Goal: Download file/media

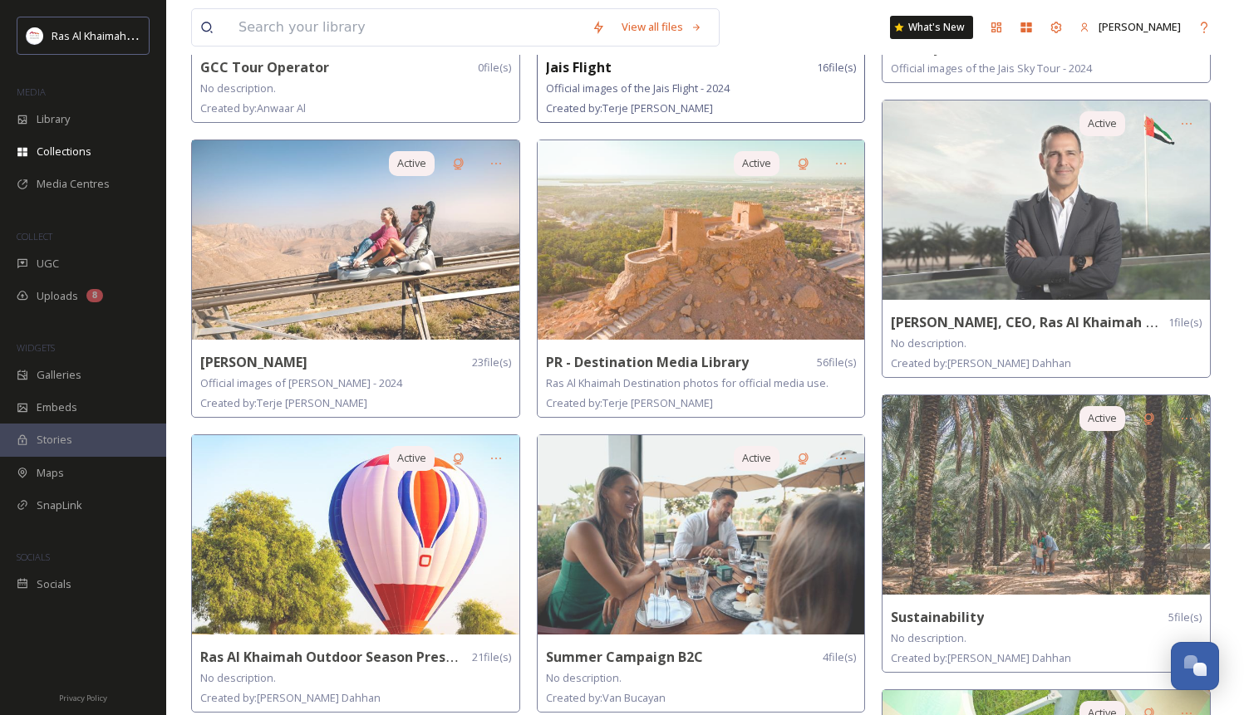
scroll to position [926, 0]
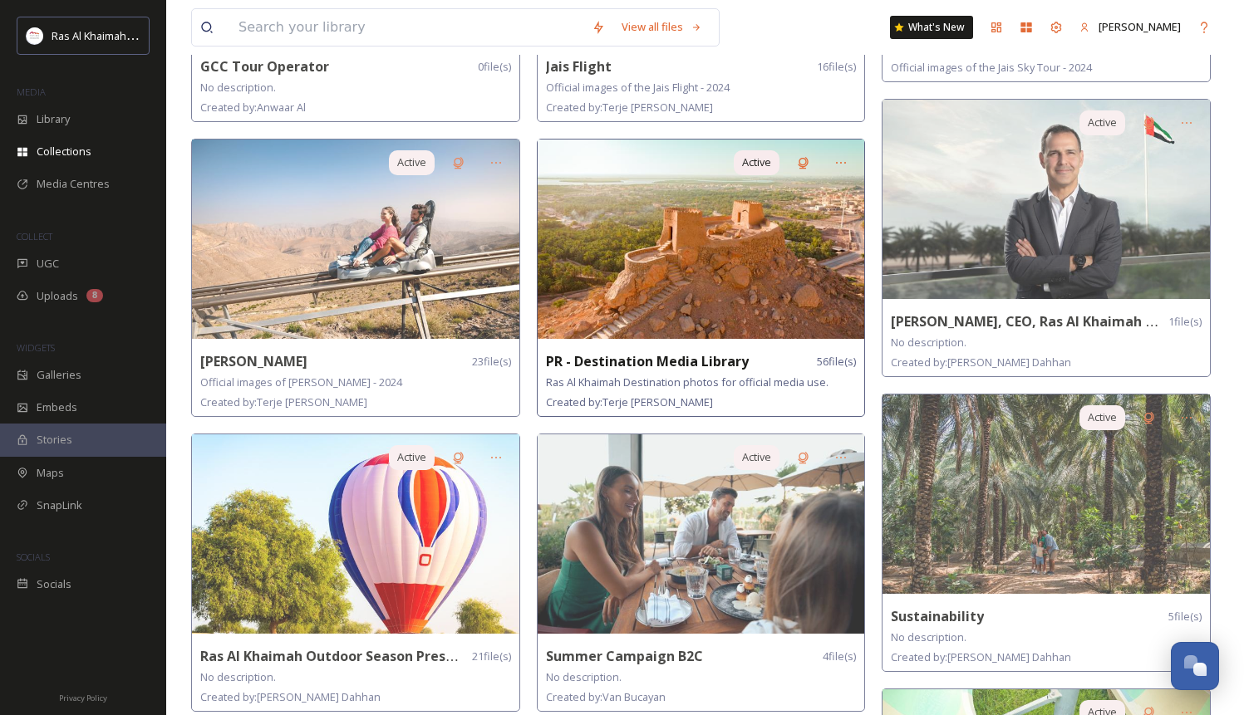
click at [688, 248] on img at bounding box center [701, 239] width 327 height 199
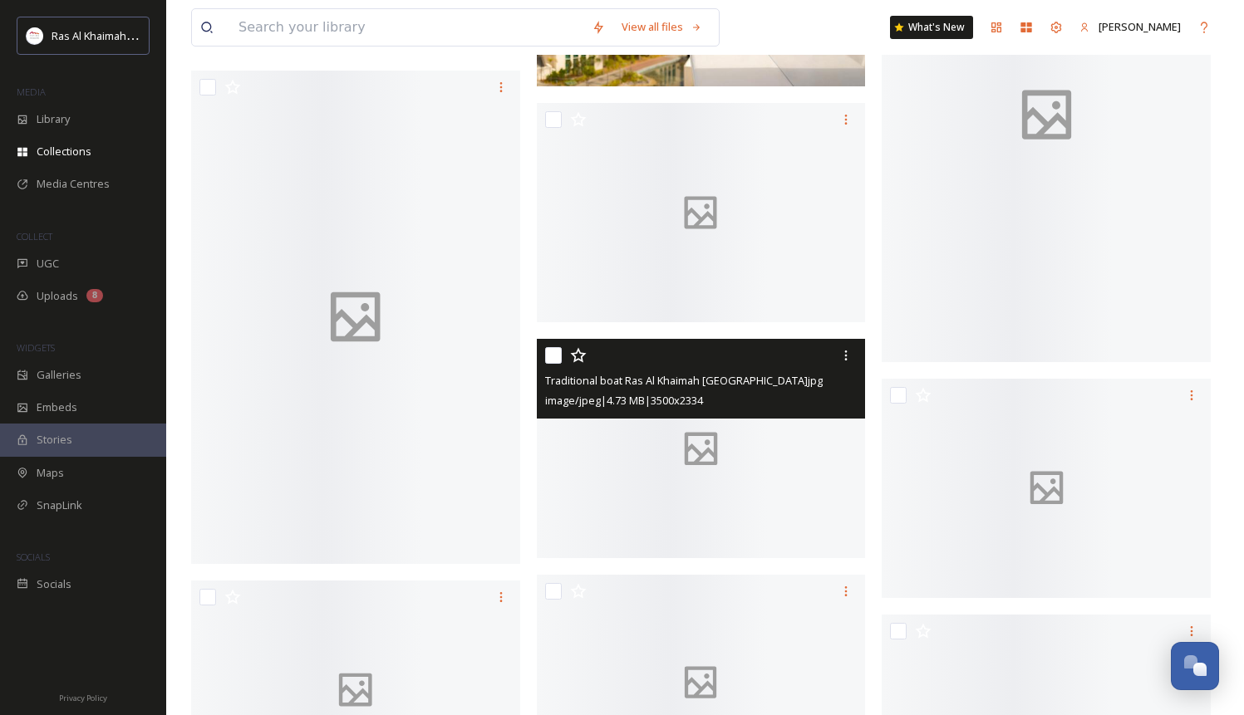
scroll to position [415, 0]
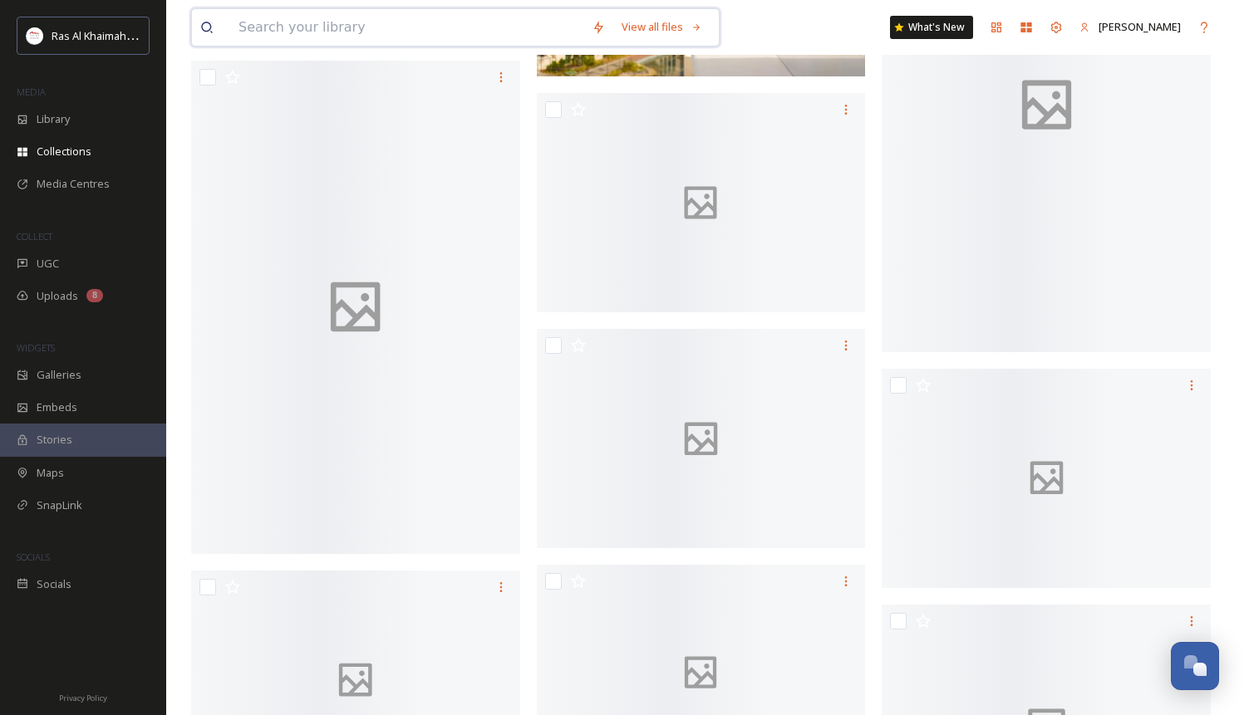
click at [288, 20] on input at bounding box center [406, 27] width 353 height 37
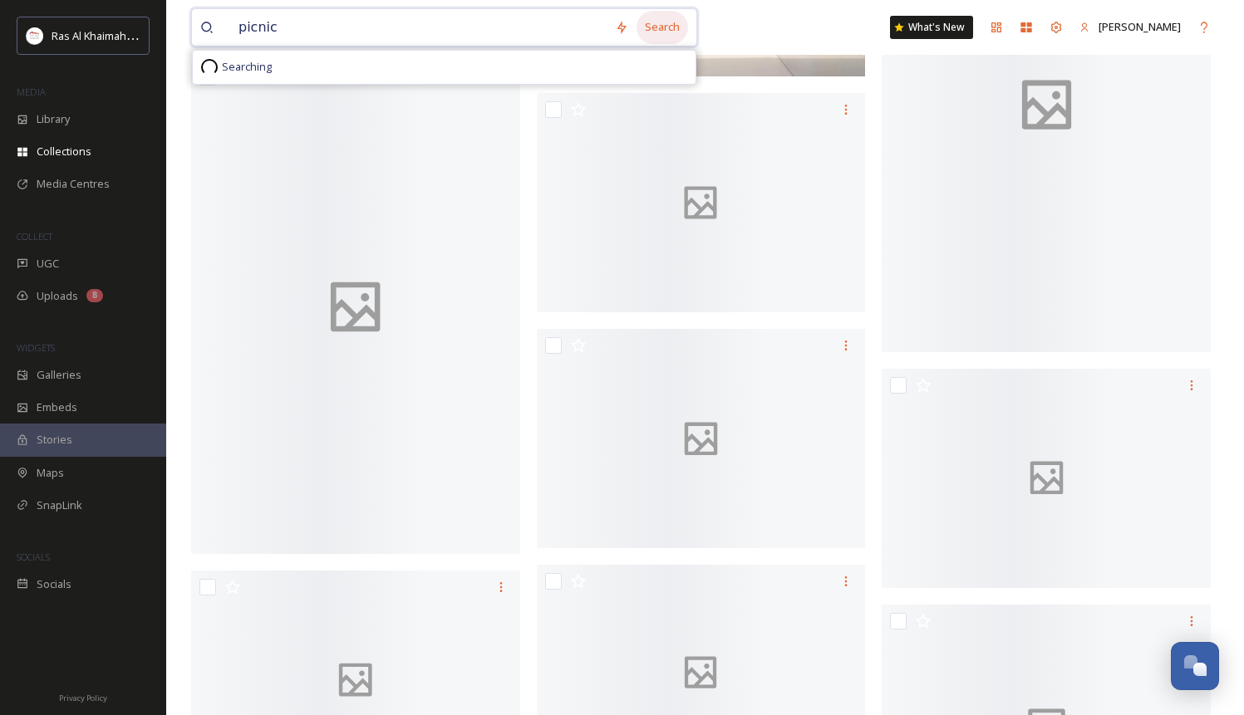
type input "picnic"
click at [679, 18] on div "Search" at bounding box center [662, 27] width 52 height 32
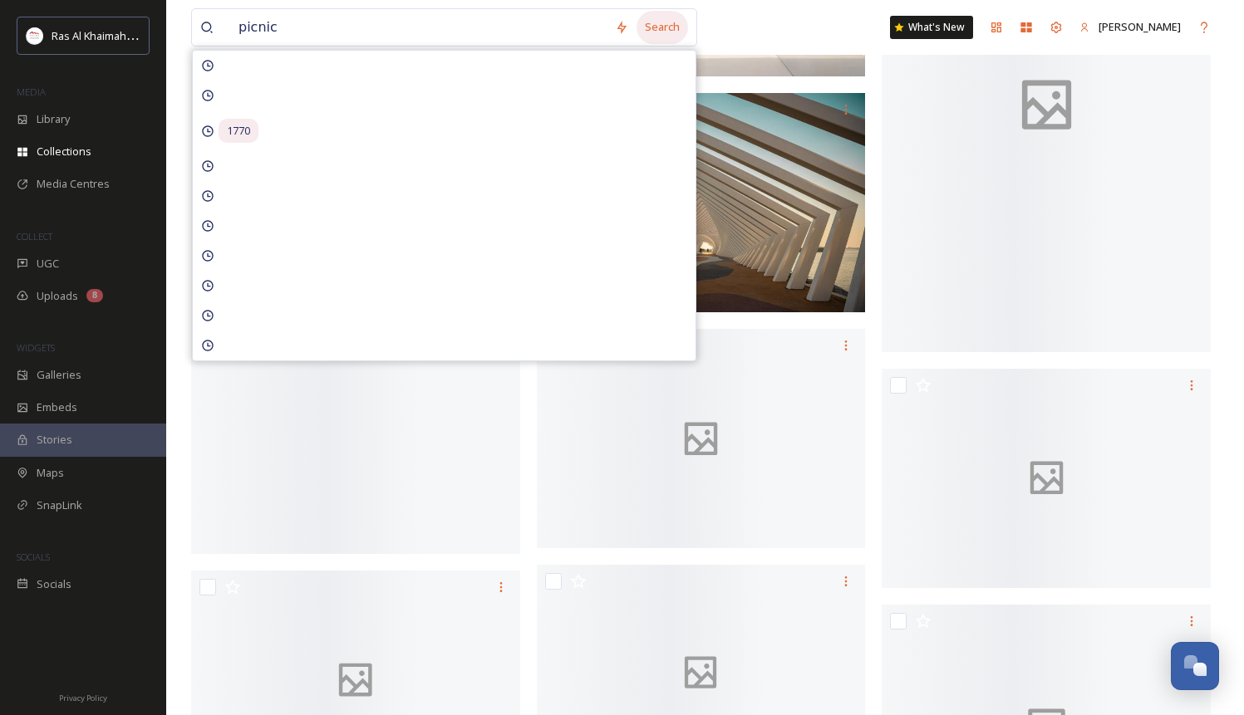
click at [678, 20] on div "Search" at bounding box center [662, 27] width 52 height 32
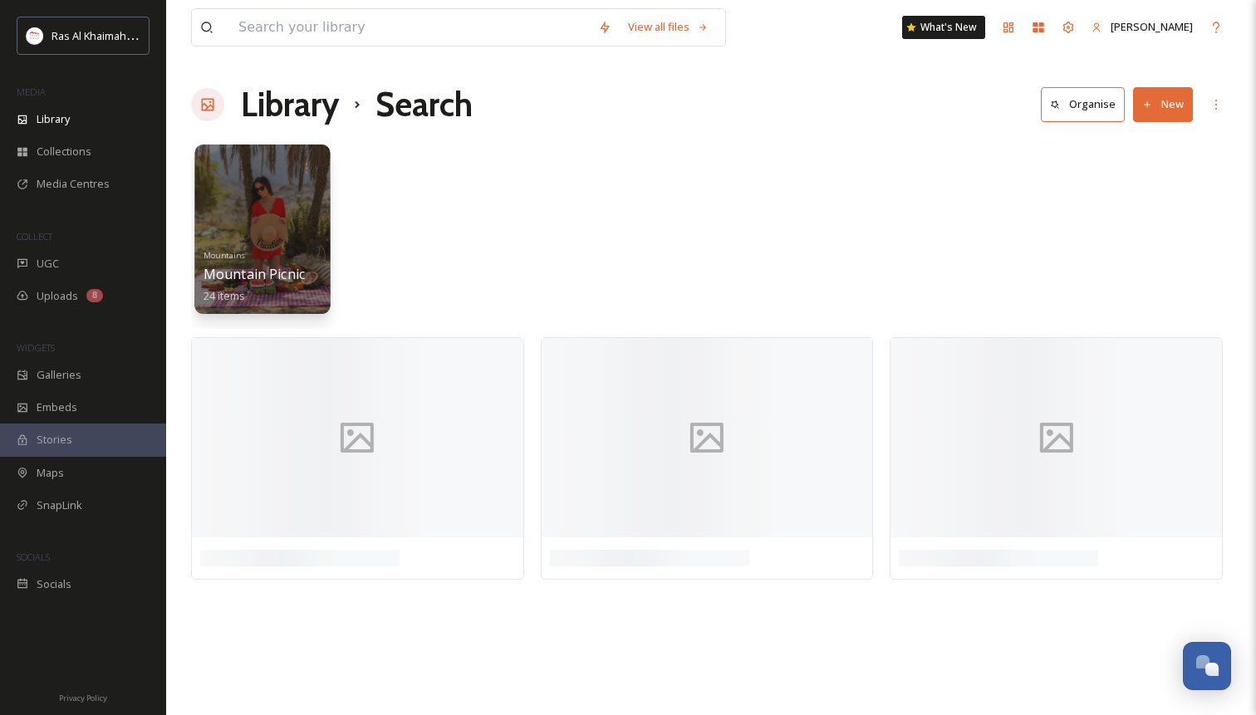
click at [267, 235] on div at bounding box center [261, 230] width 135 height 170
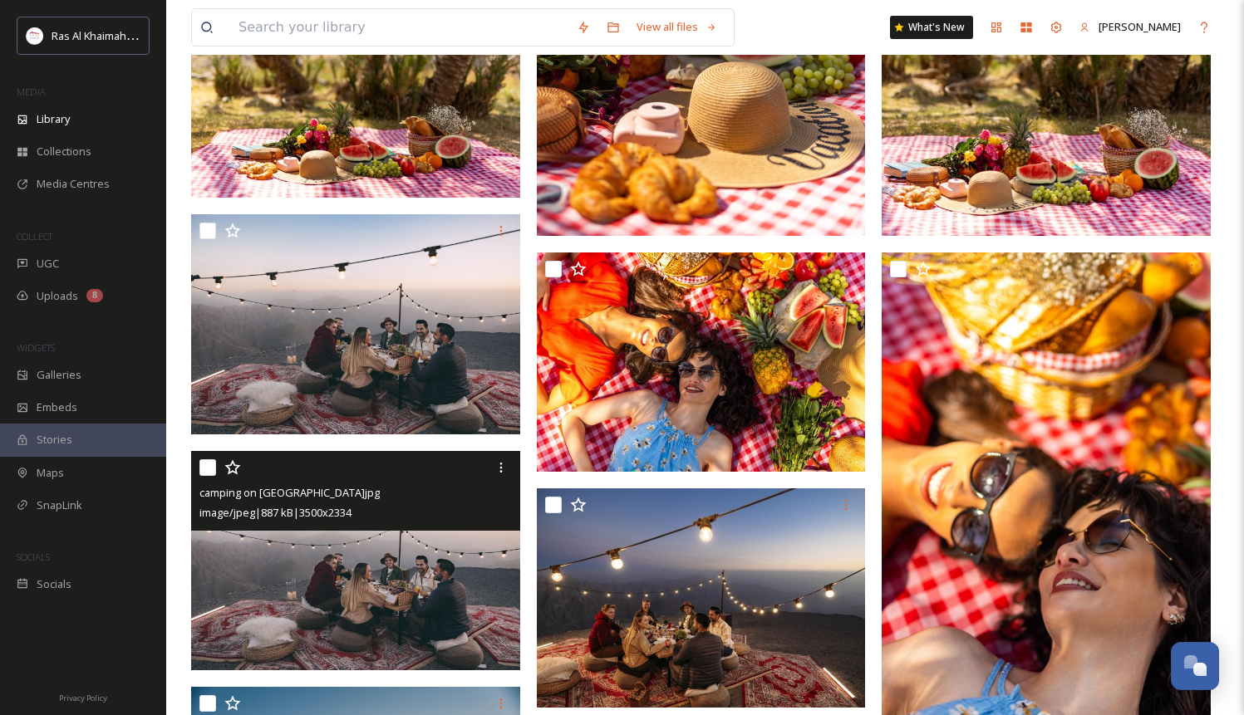
scroll to position [484, 0]
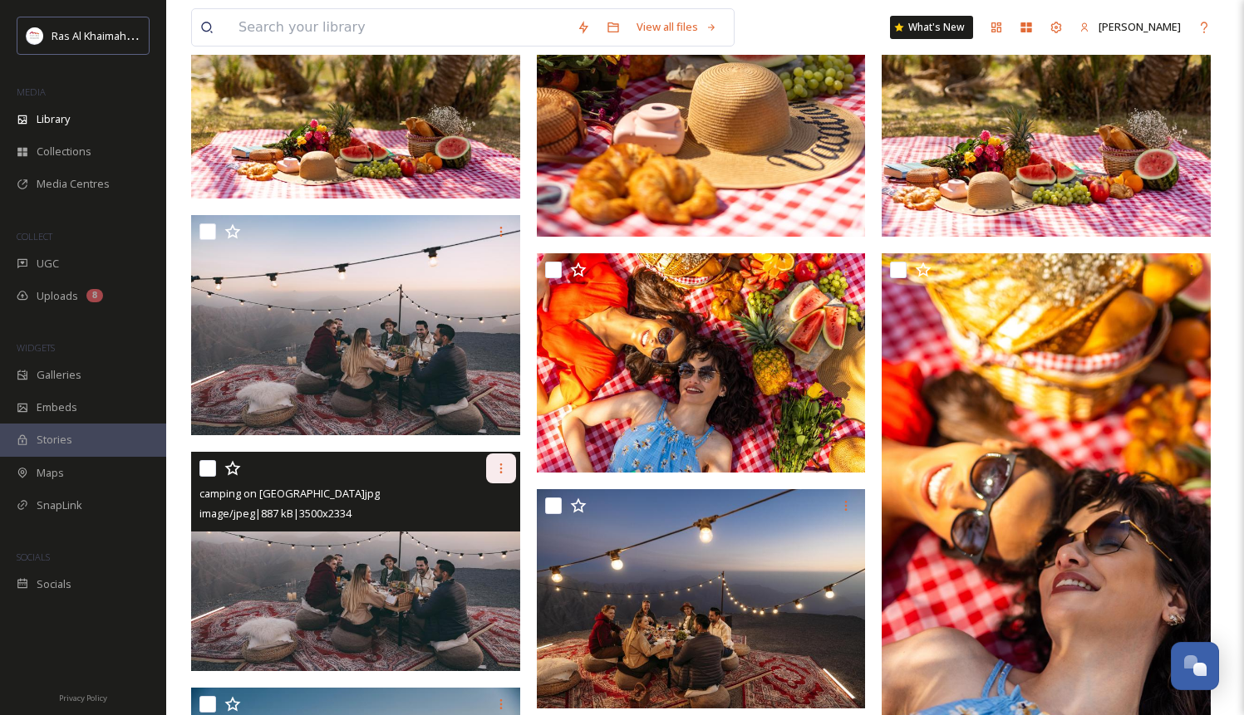
click at [495, 467] on icon at bounding box center [500, 468] width 13 height 13
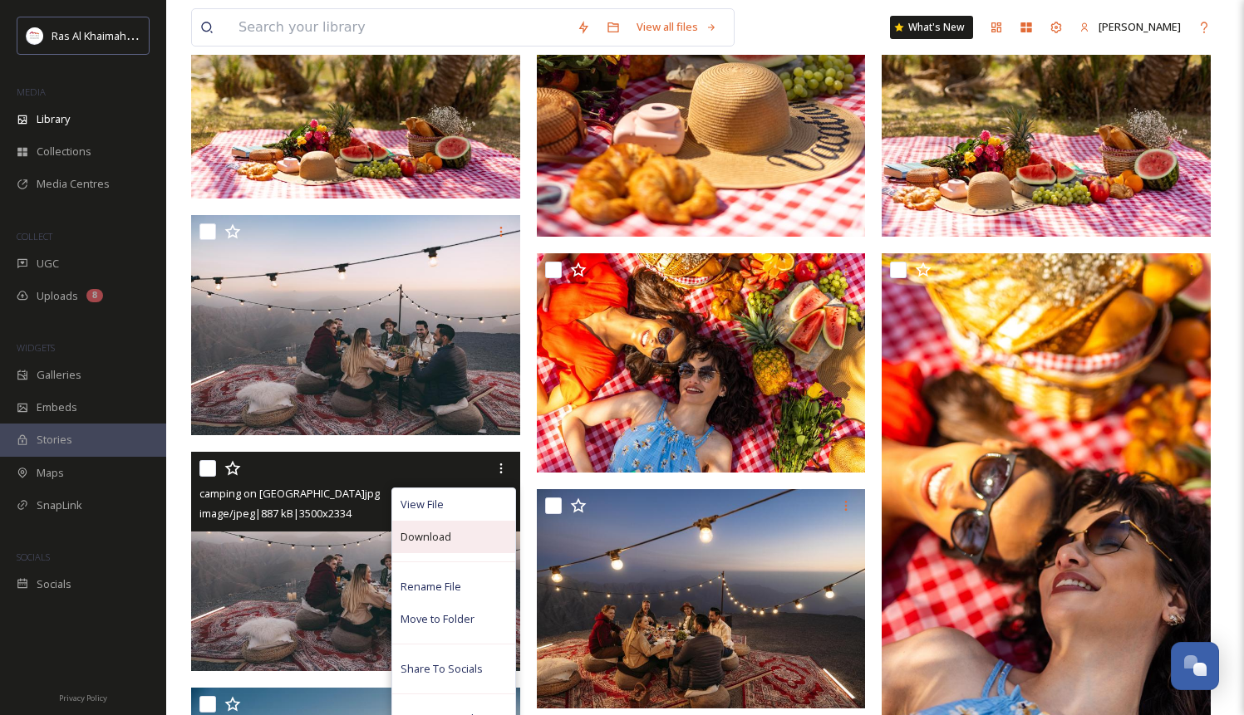
click at [430, 543] on span "Download" at bounding box center [425, 537] width 51 height 16
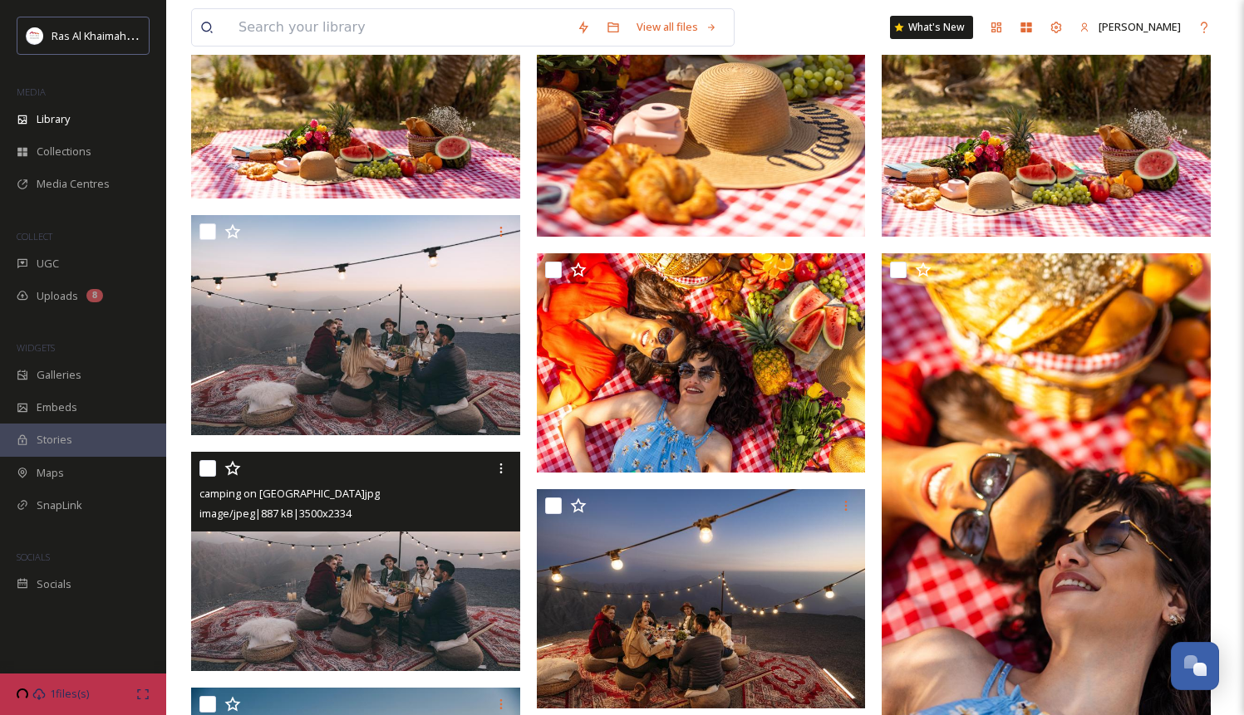
click at [371, 479] on div at bounding box center [357, 469] width 317 height 30
click at [357, 560] on img at bounding box center [355, 560] width 329 height 219
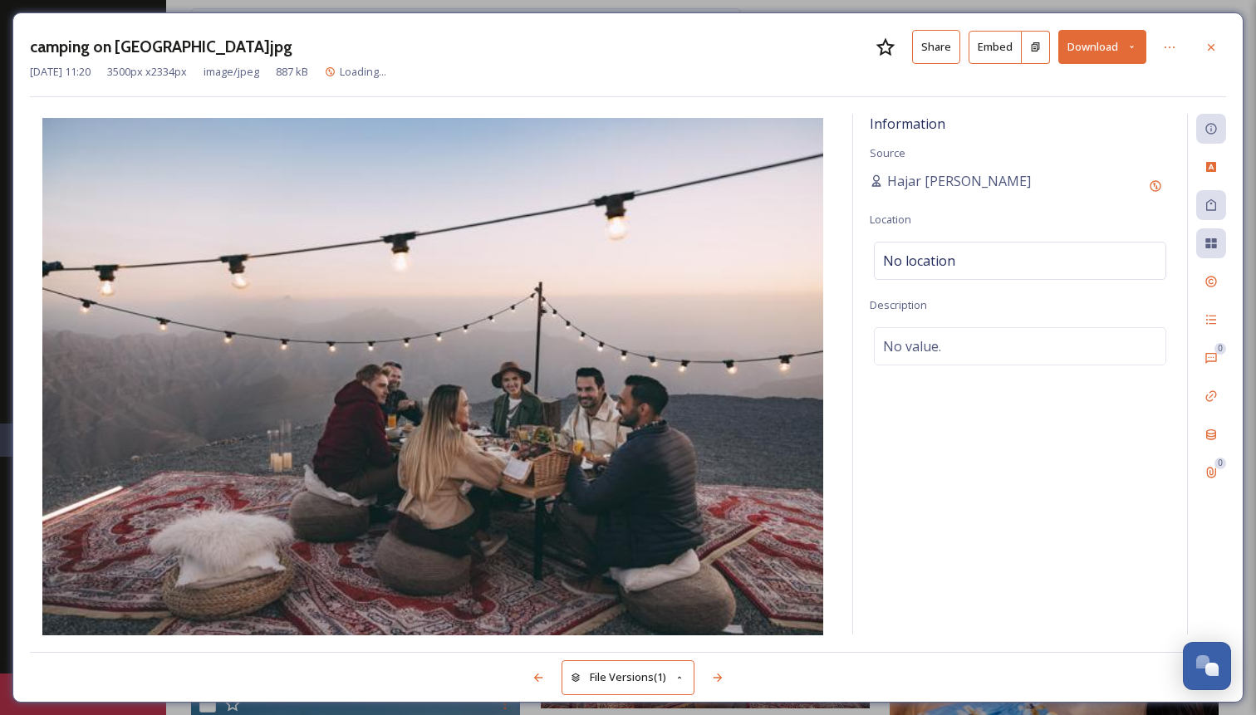
click at [1043, 44] on button at bounding box center [1036, 47] width 28 height 33
click at [935, 51] on button "Share" at bounding box center [936, 47] width 48 height 34
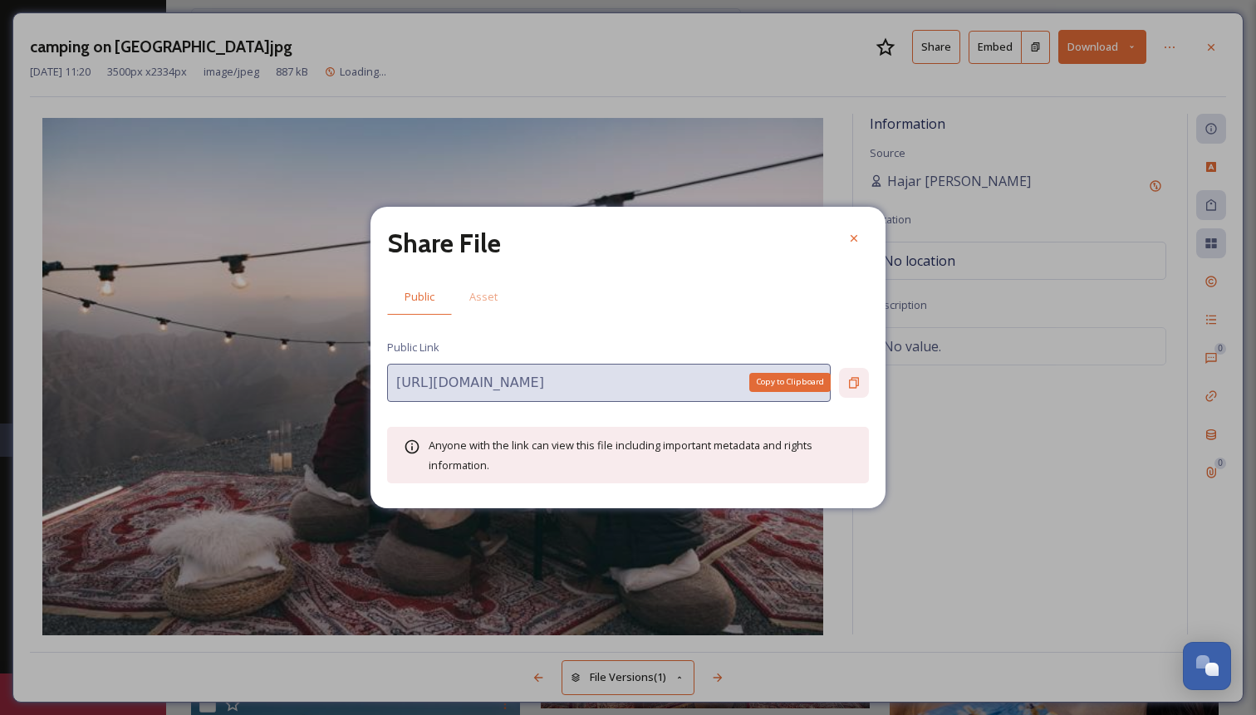
click at [848, 383] on icon at bounding box center [854, 382] width 13 height 13
click at [862, 243] on div at bounding box center [854, 239] width 30 height 30
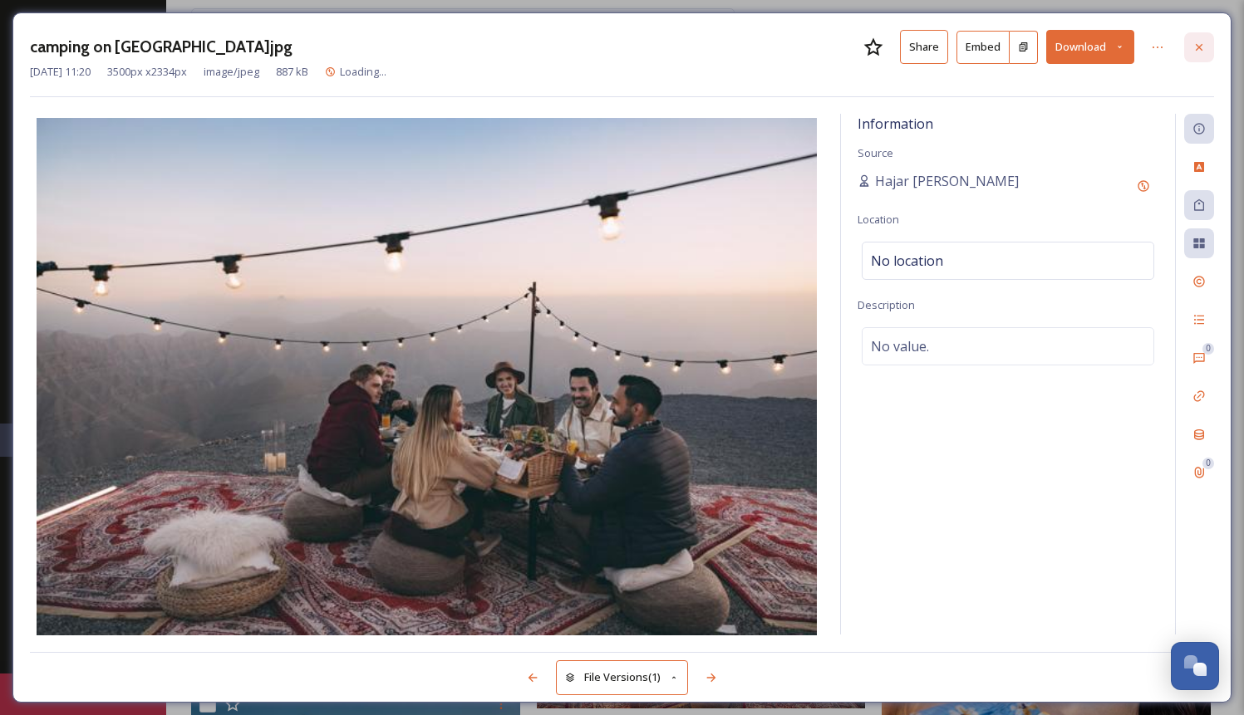
click at [1209, 39] on div at bounding box center [1199, 47] width 30 height 30
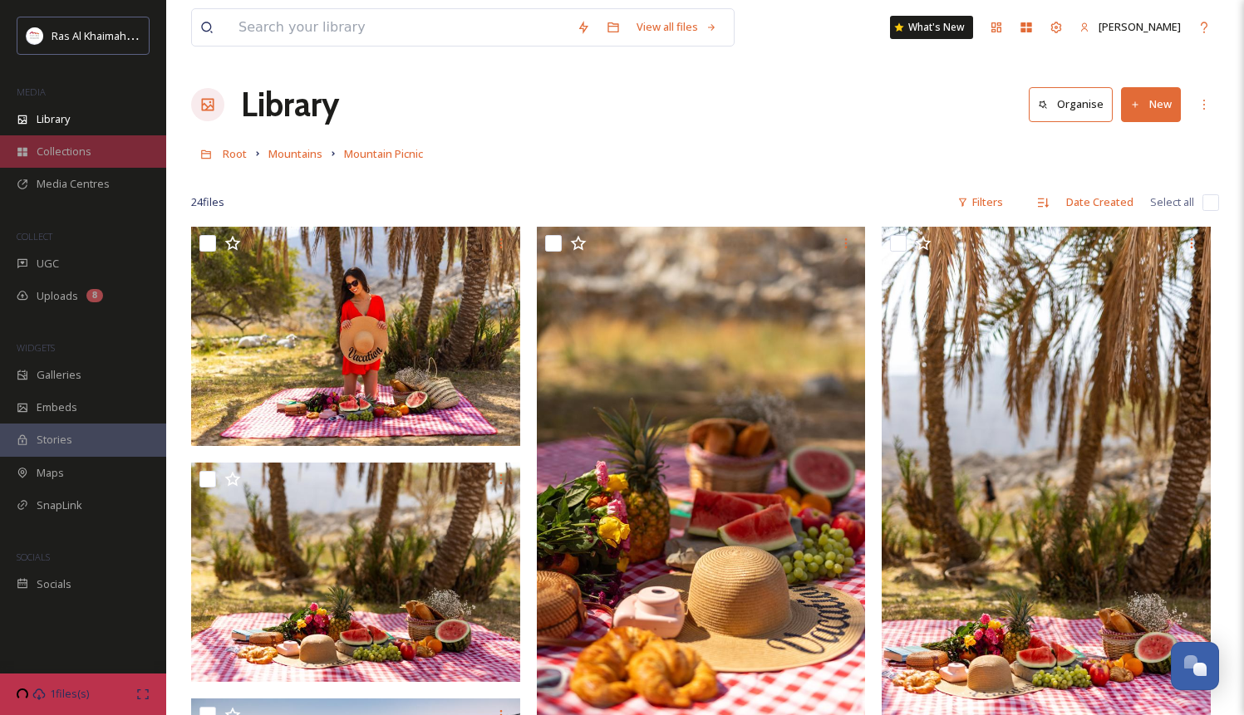
click at [84, 156] on span "Collections" at bounding box center [64, 152] width 55 height 16
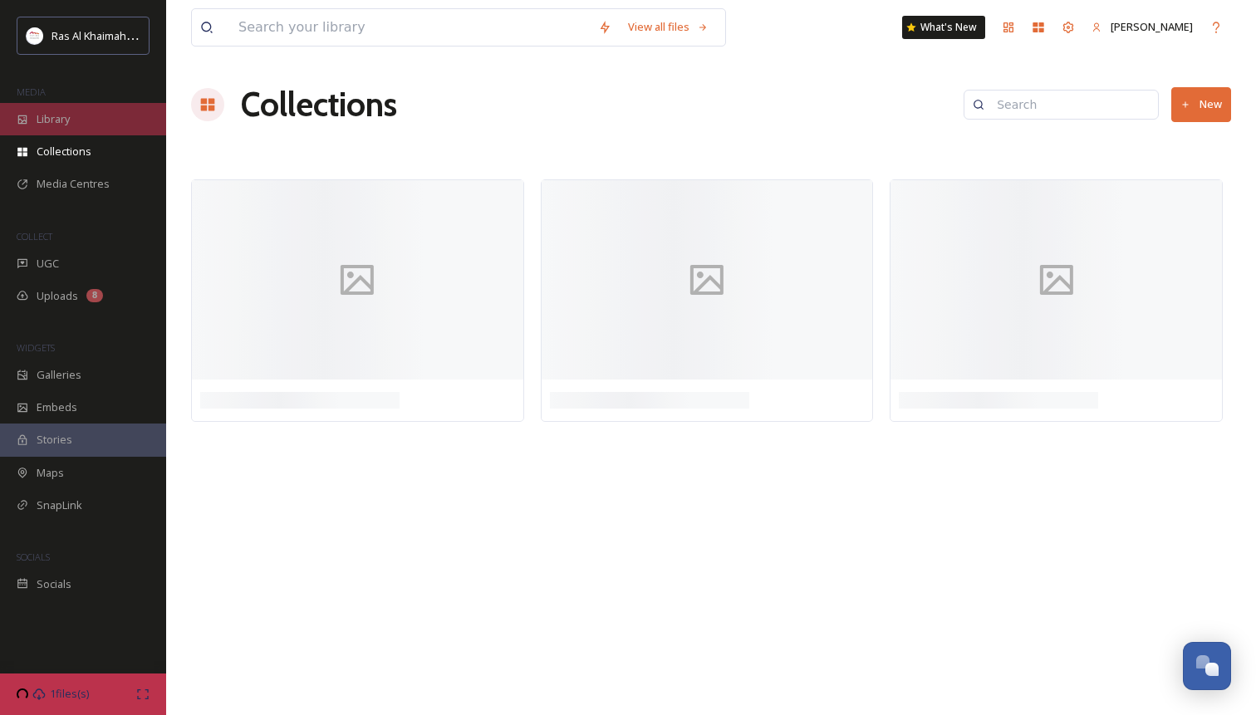
click at [53, 124] on span "Library" at bounding box center [53, 119] width 33 height 16
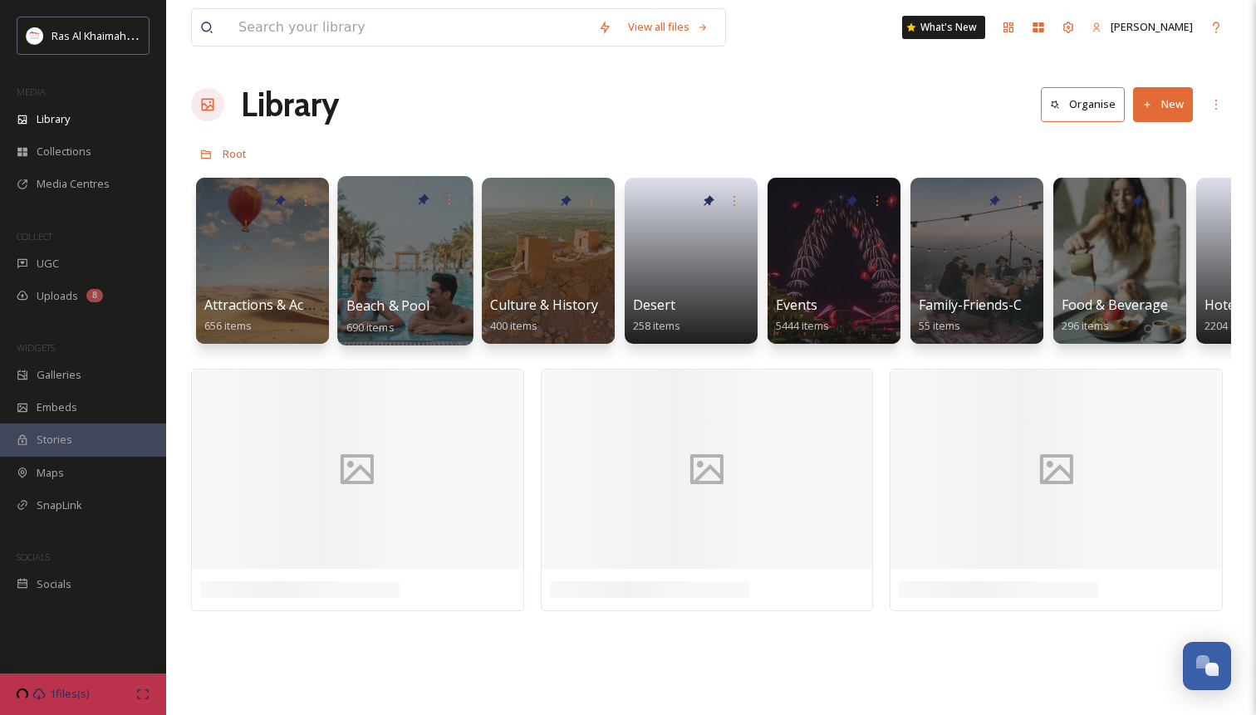
click at [400, 283] on div at bounding box center [404, 261] width 135 height 170
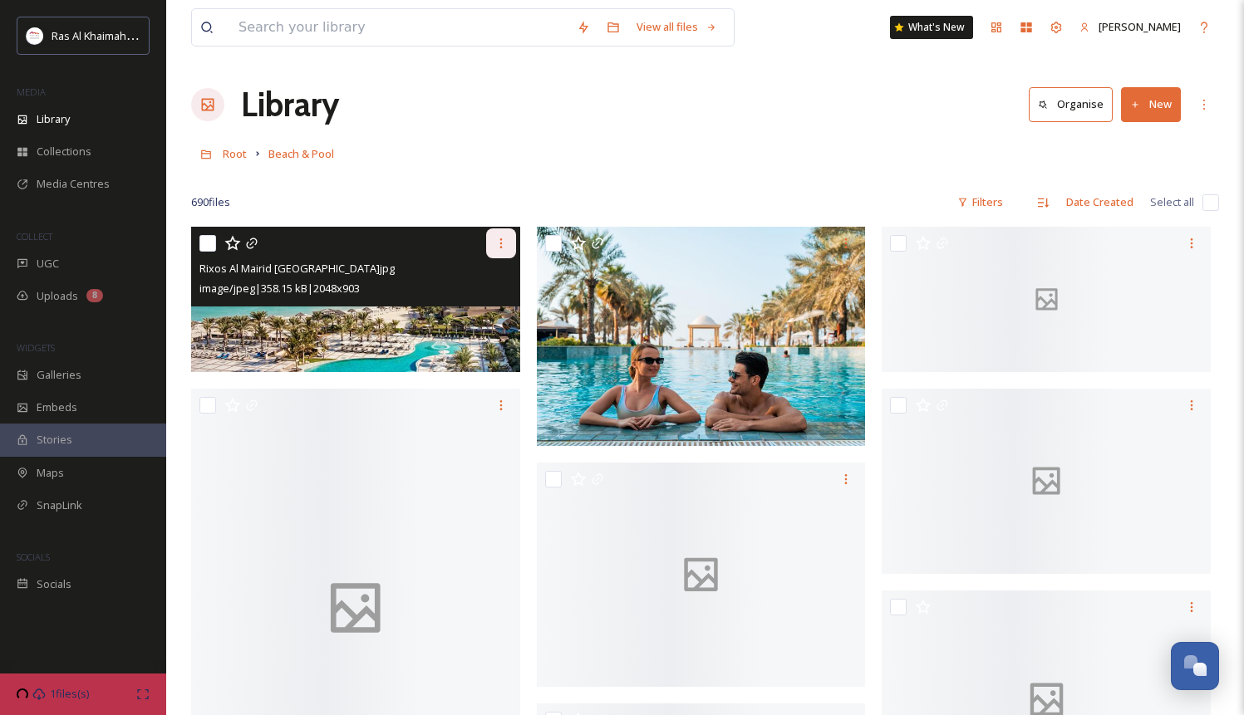
click at [500, 243] on icon at bounding box center [500, 243] width 13 height 13
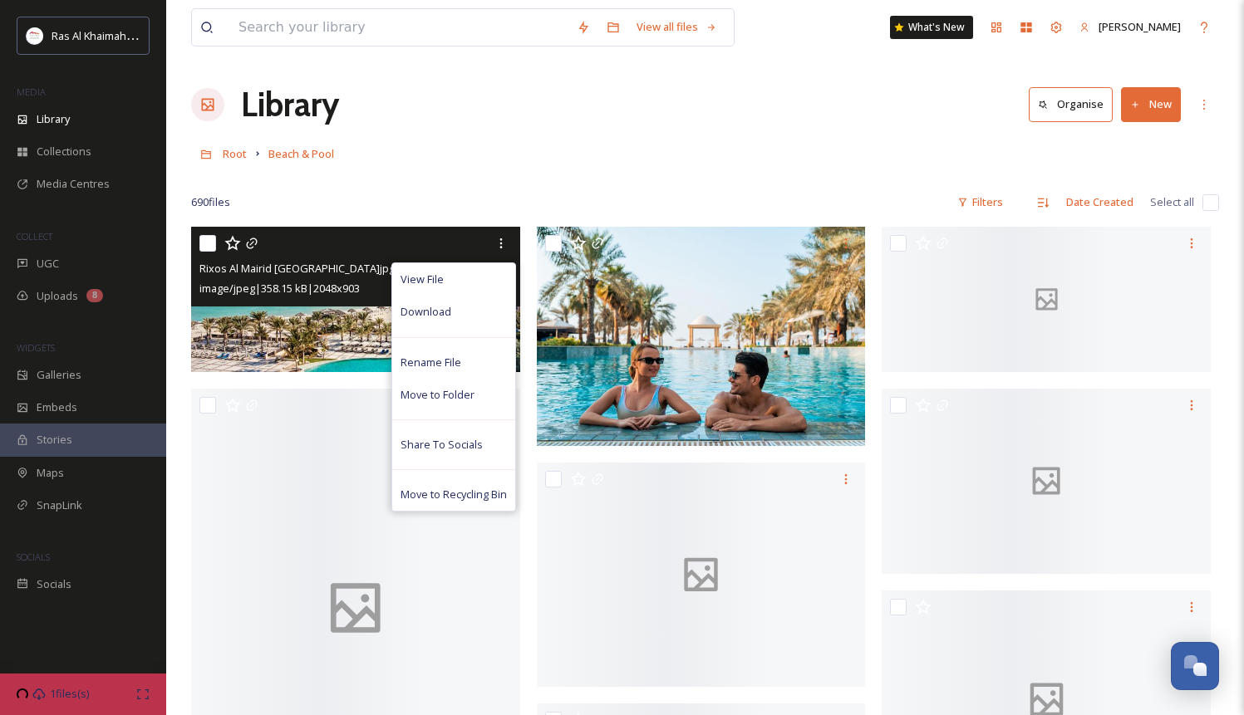
click at [306, 292] on span "image/jpeg | 358.15 kB | 2048 x 903" at bounding box center [279, 288] width 160 height 15
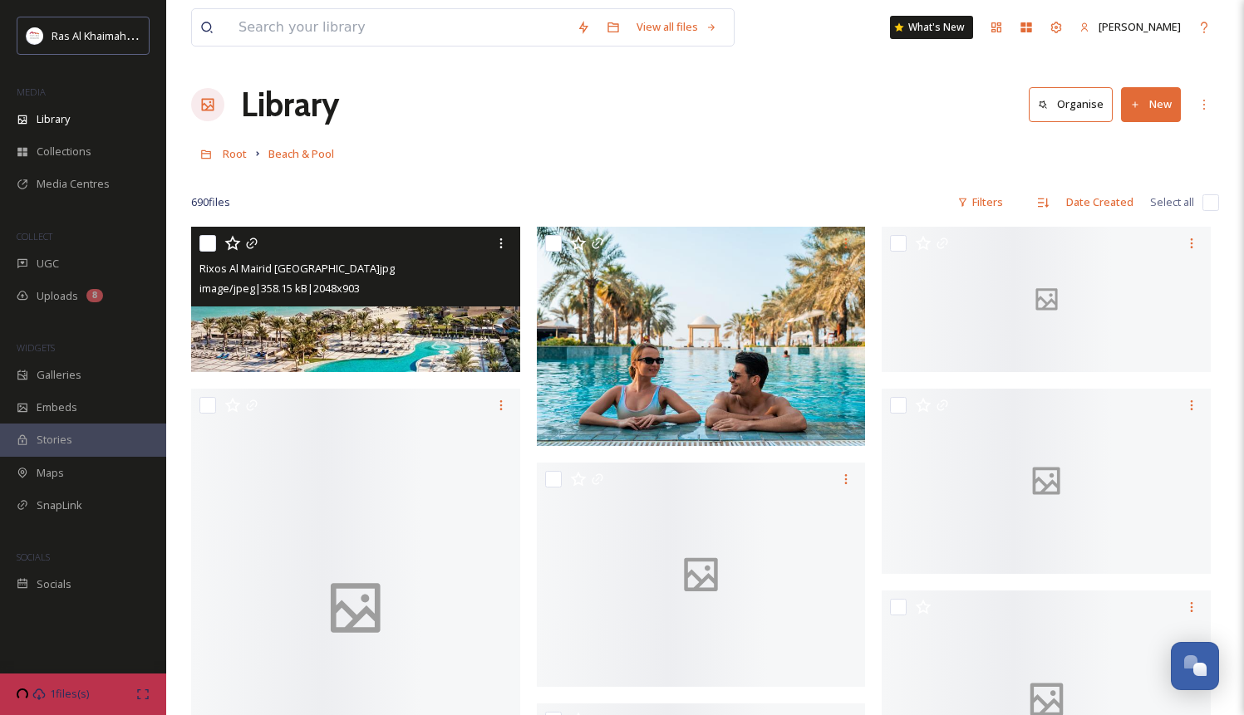
click at [306, 292] on span "image/jpeg | 358.15 kB | 2048 x 903" at bounding box center [279, 288] width 160 height 15
click at [370, 316] on img at bounding box center [355, 299] width 329 height 145
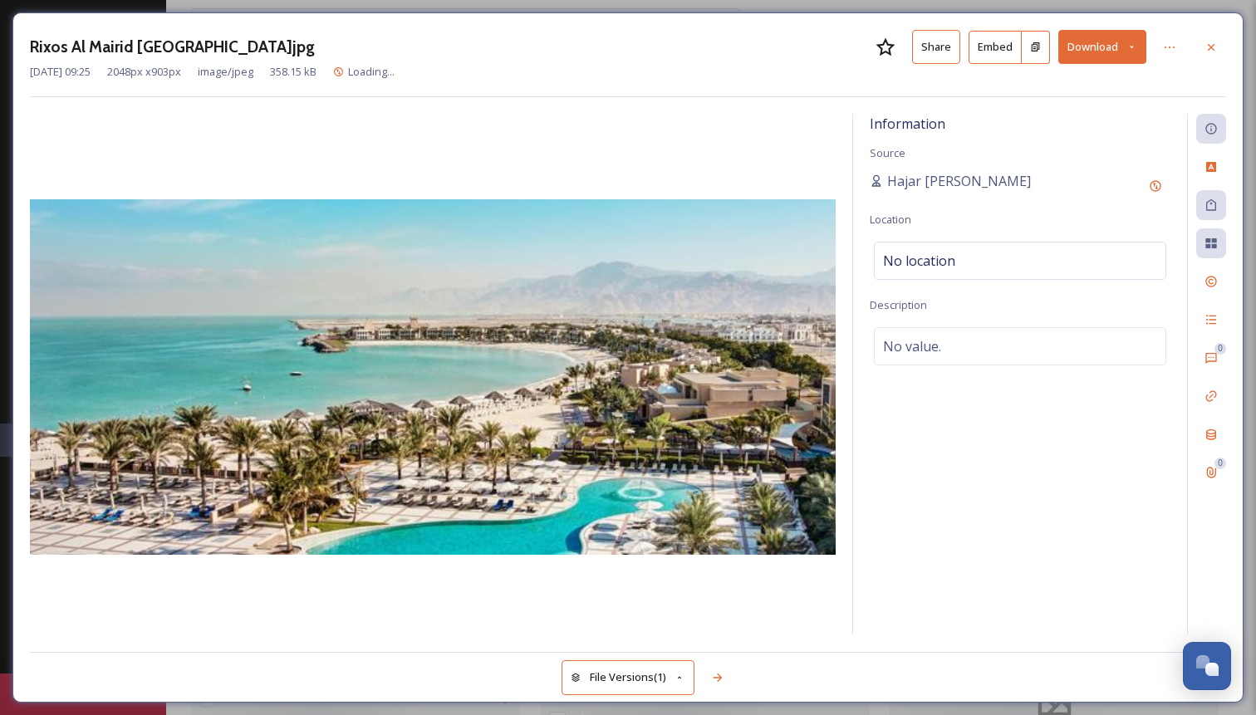
click at [923, 57] on button "Share" at bounding box center [936, 47] width 48 height 34
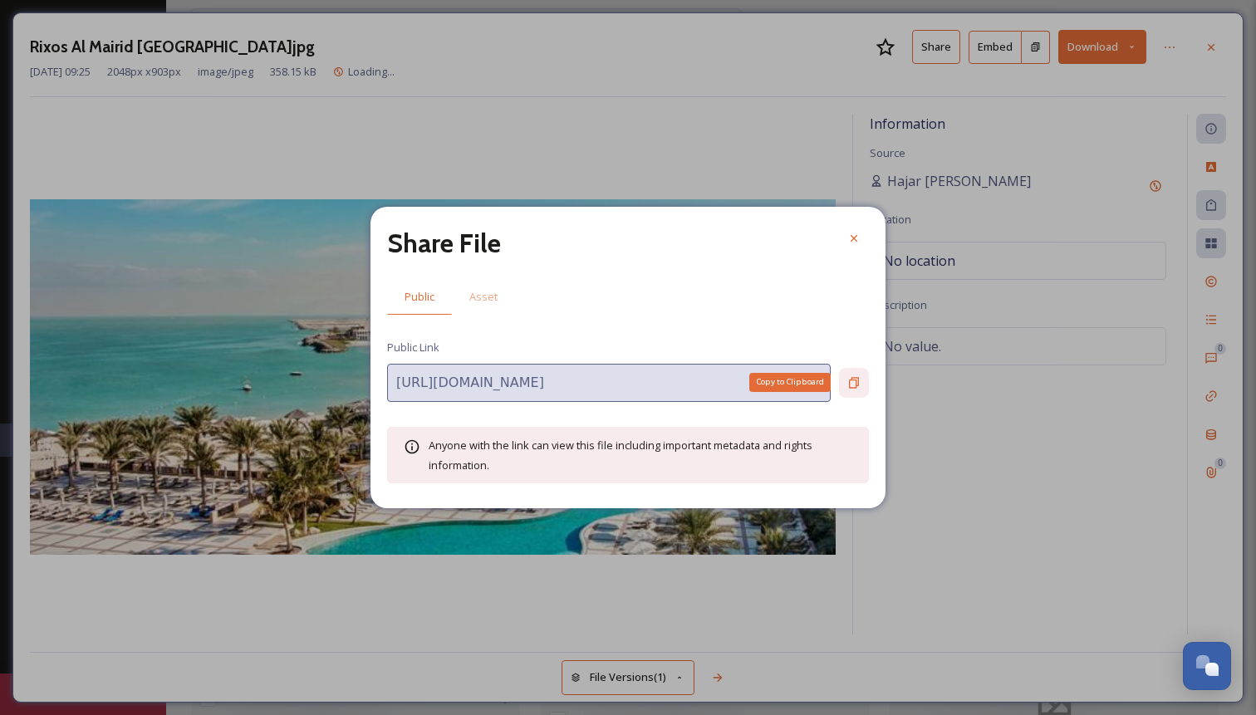
click at [852, 383] on icon at bounding box center [854, 382] width 13 height 13
